Goal: Task Accomplishment & Management: Manage account settings

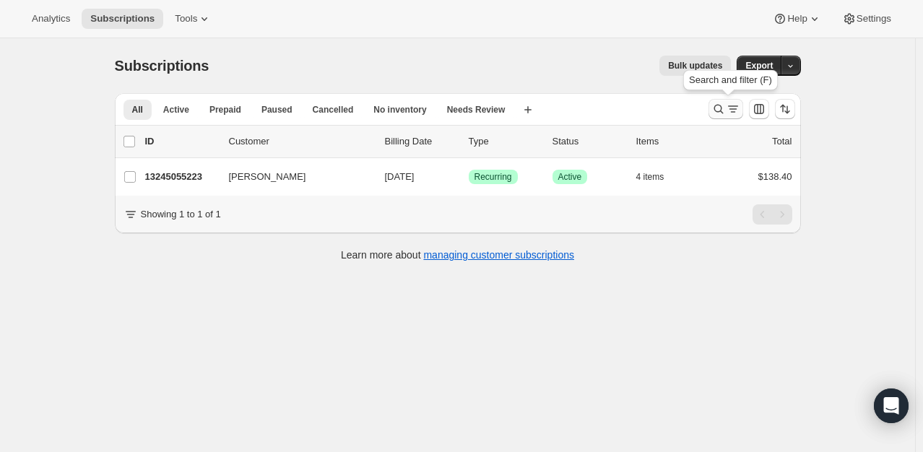
click at [718, 106] on icon "Search and filter results" at bounding box center [717, 109] width 9 height 9
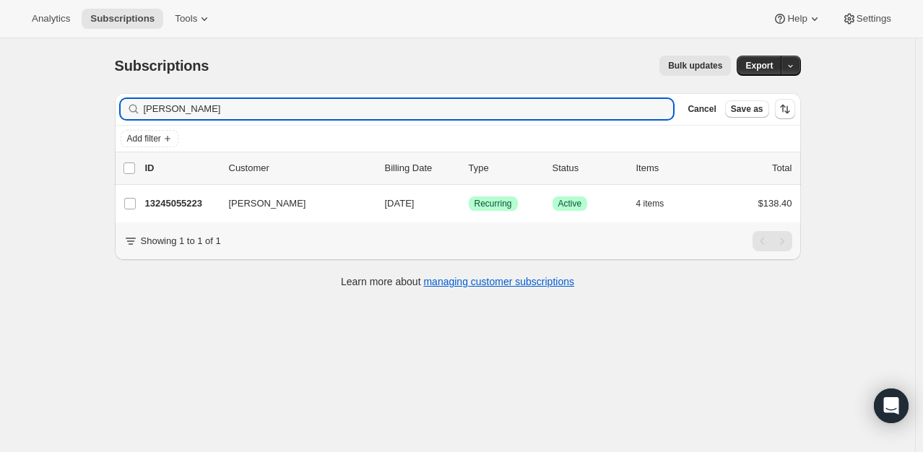
drag, startPoint x: 199, startPoint y: 103, endPoint x: 34, endPoint y: 86, distance: 166.3
click at [34, 86] on div "Subscriptions. This page is ready Subscriptions Bulk updates More actions Bulk …" at bounding box center [457, 264] width 915 height 452
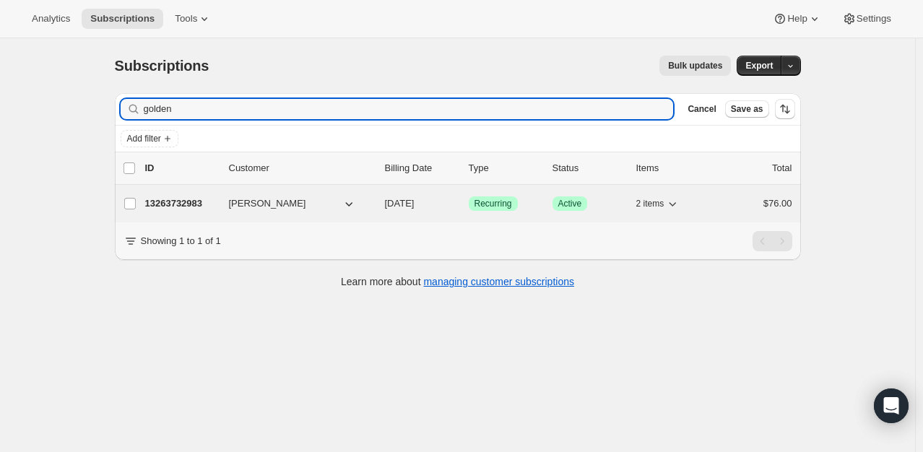
type input "golden"
click at [158, 201] on p "13263732983" at bounding box center [181, 203] width 72 height 14
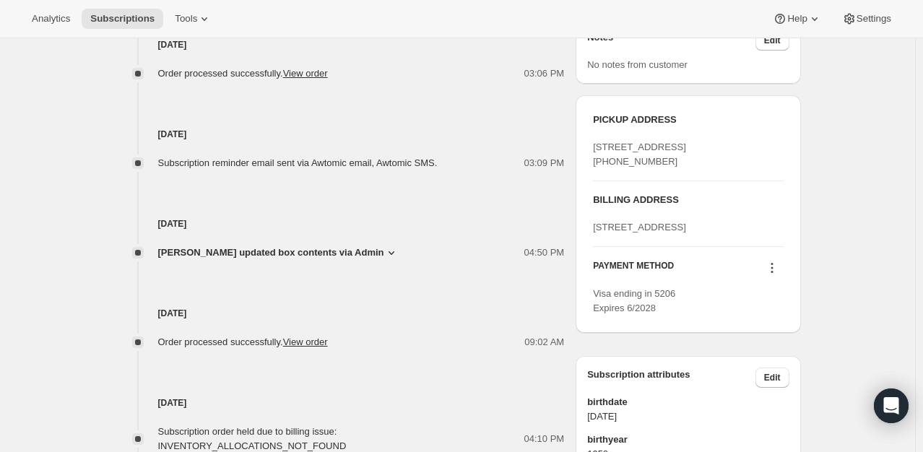
scroll to position [650, 0]
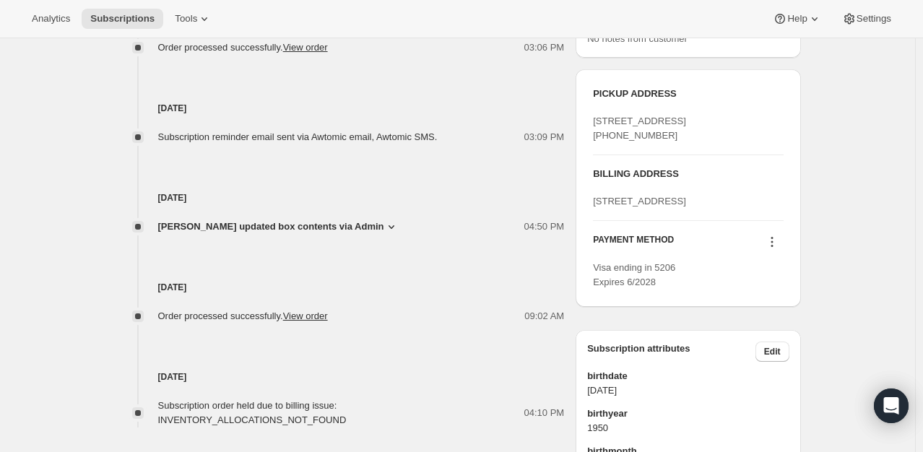
click at [775, 249] on icon at bounding box center [772, 242] width 14 height 14
click at [773, 342] on span "Send link to update card" at bounding box center [774, 339] width 101 height 11
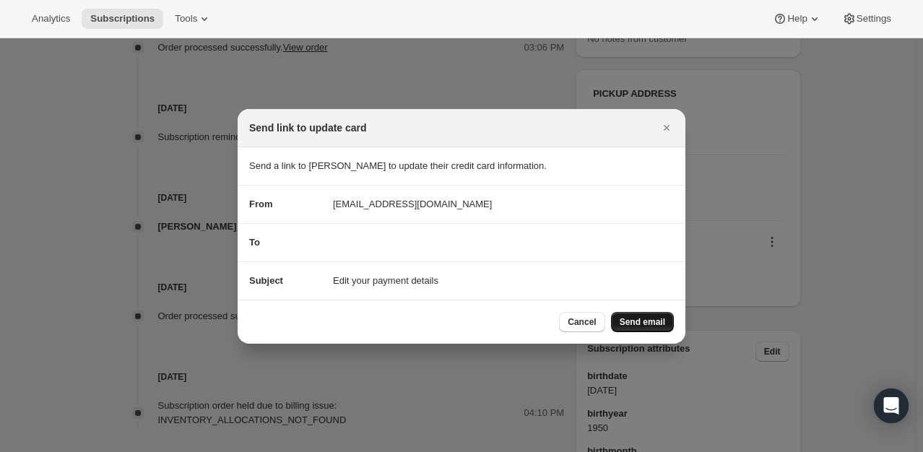
click at [650, 318] on span "Send email" at bounding box center [642, 322] width 45 height 12
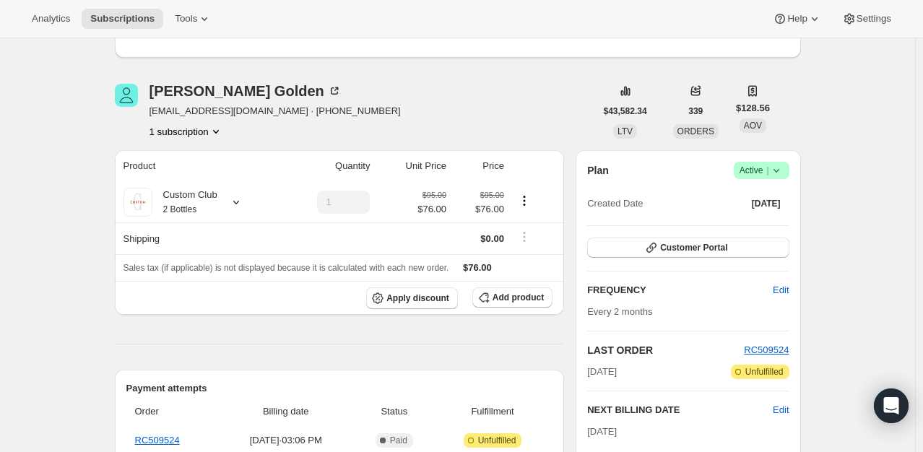
scroll to position [0, 0]
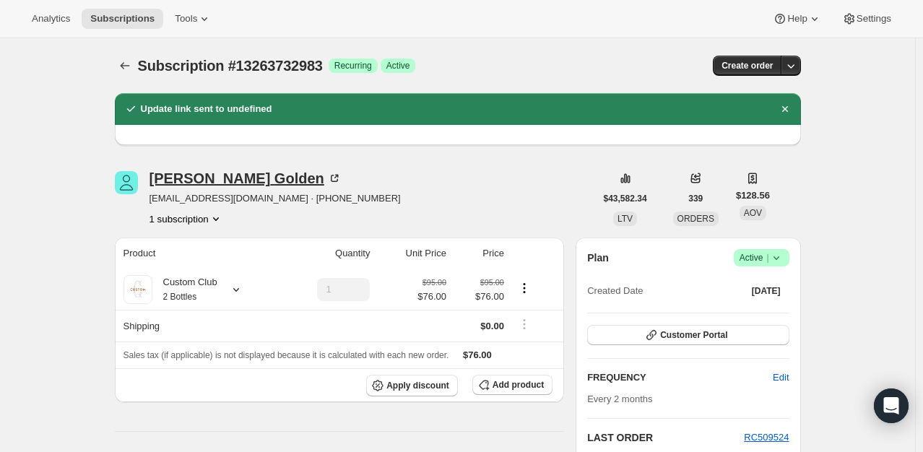
click at [327, 178] on icon at bounding box center [334, 178] width 14 height 14
